Goal: Navigation & Orientation: Find specific page/section

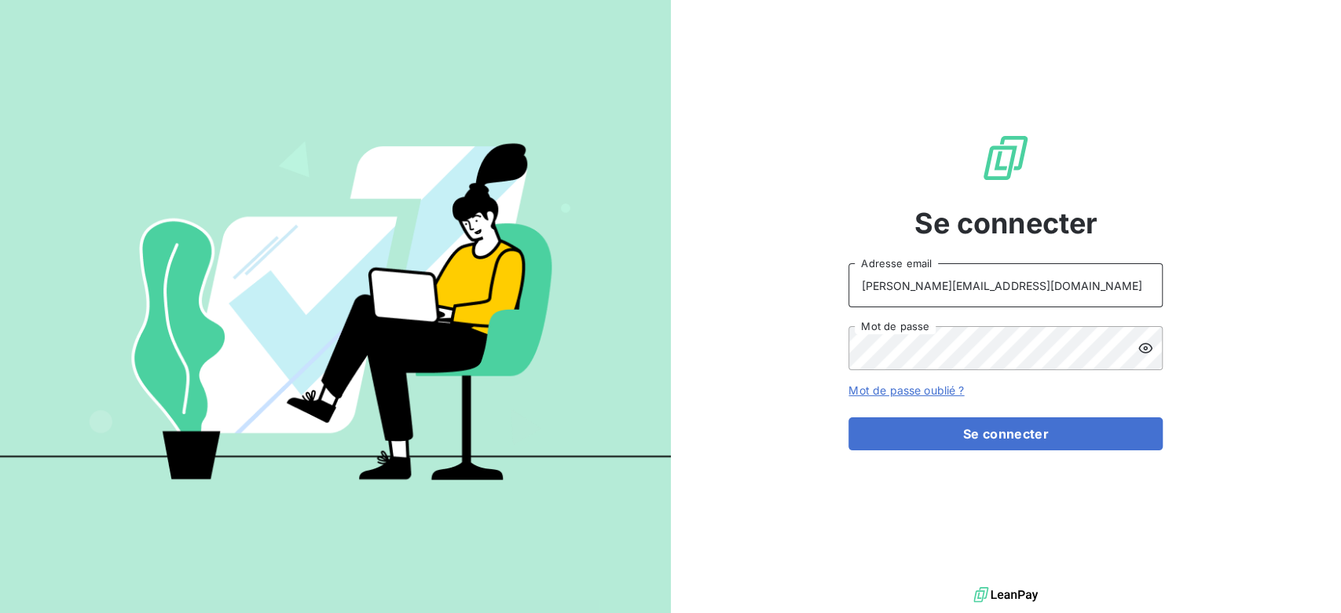
drag, startPoint x: 985, startPoint y: 289, endPoint x: 813, endPoint y: 286, distance: 172.1
click at [813, 286] on div "Se connecter [PERSON_NAME][EMAIL_ADDRESS][DOMAIN_NAME] Adresse email Mot de pas…" at bounding box center [1006, 291] width 671 height 583
type input "admin@vitrinemedia"
click at [848, 417] on button "Se connecter" at bounding box center [1005, 433] width 314 height 33
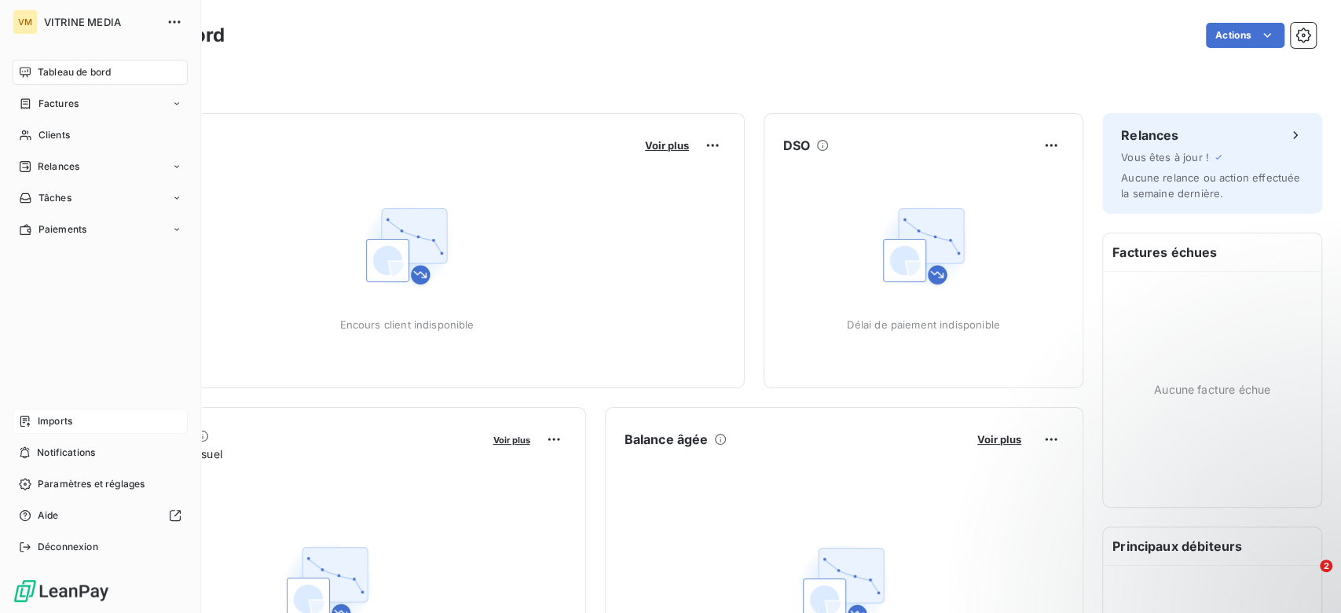
click at [79, 423] on div "Imports" at bounding box center [100, 421] width 175 height 25
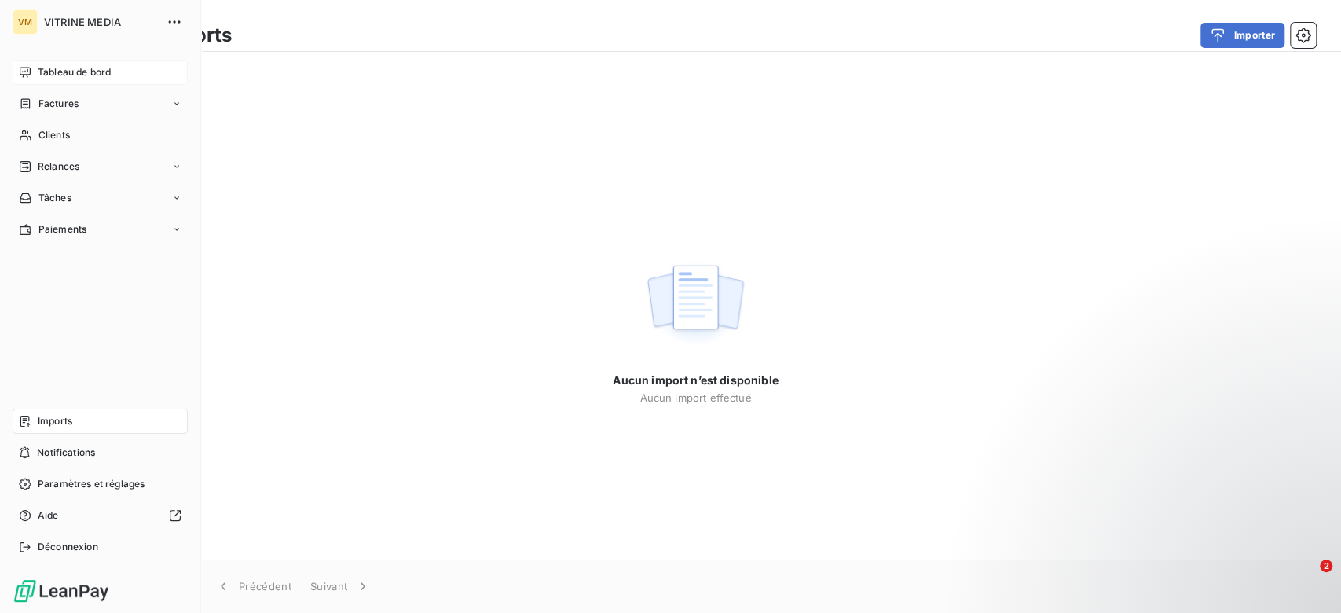
click at [49, 75] on span "Tableau de bord" at bounding box center [74, 72] width 73 height 14
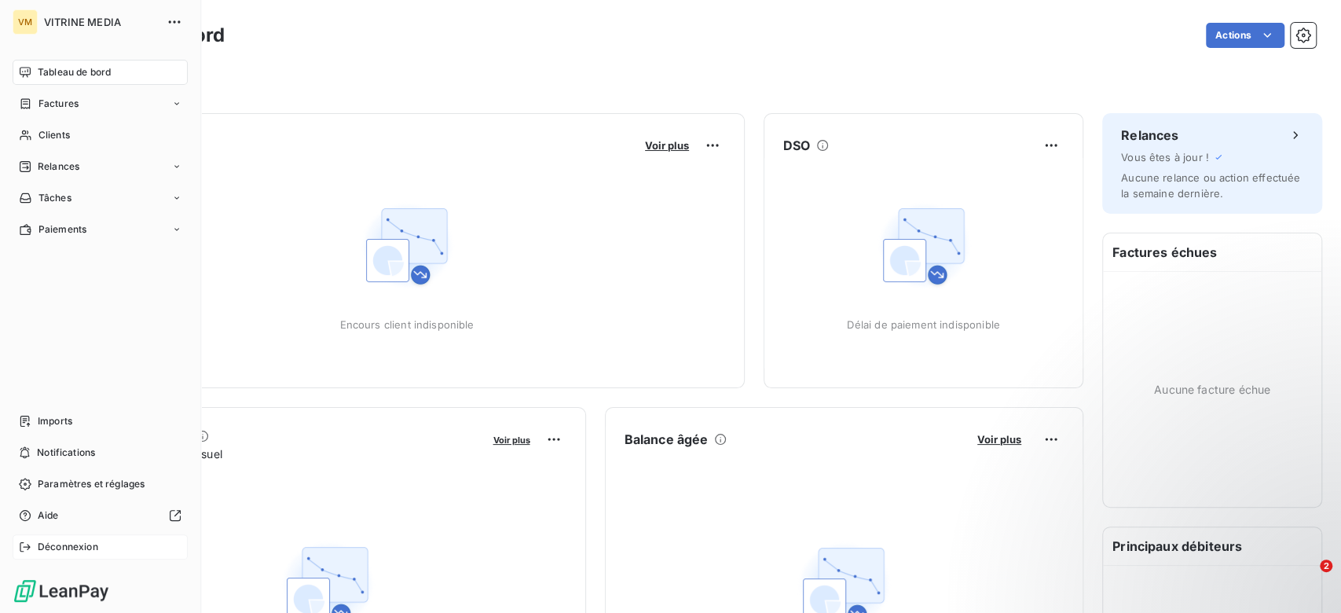
click at [71, 546] on span "Déconnexion" at bounding box center [68, 547] width 60 height 14
